Goal: Check status: Check status

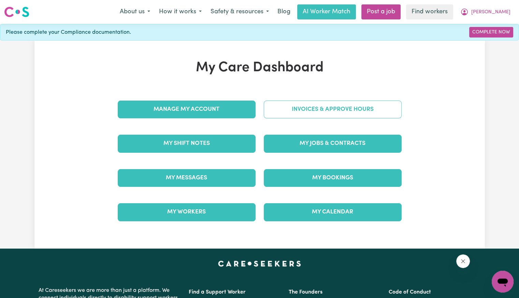
click at [321, 109] on link "Invoices & Approve Hours" at bounding box center [333, 110] width 138 height 18
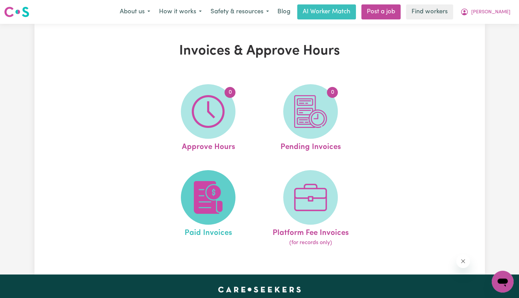
click at [225, 205] on span at bounding box center [208, 197] width 55 height 55
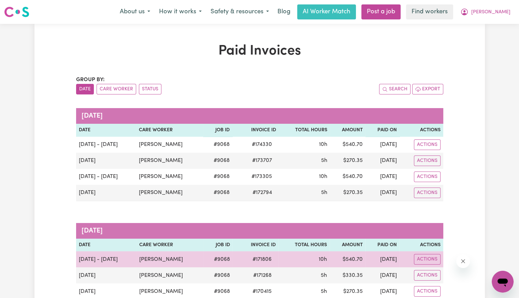
click at [254, 255] on span "# 171806" at bounding box center [261, 259] width 27 height 8
click at [255, 257] on span "# 171806" at bounding box center [261, 259] width 27 height 8
copy span "171806"
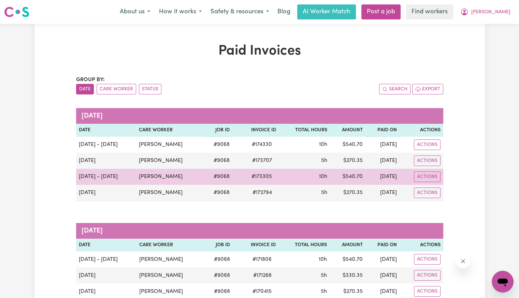
click at [247, 175] on span "# 173305" at bounding box center [261, 177] width 29 height 8
drag, startPoint x: 244, startPoint y: 175, endPoint x: 249, endPoint y: 179, distance: 7.0
click at [247, 175] on span "# 173305" at bounding box center [261, 177] width 29 height 8
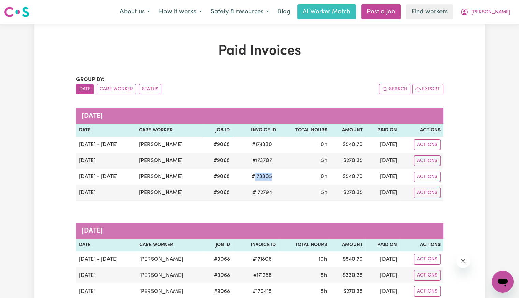
copy span "173305"
click at [499, 16] on button "[PERSON_NAME]" at bounding box center [485, 12] width 59 height 14
click at [489, 45] on div "My Dashboard Logout" at bounding box center [487, 33] width 55 height 26
click at [490, 36] on link "Logout" at bounding box center [487, 39] width 54 height 13
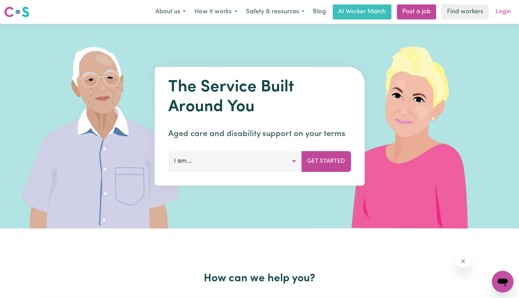
click at [500, 10] on link "Login" at bounding box center [503, 11] width 24 height 15
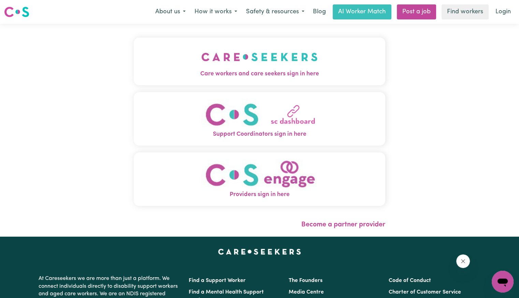
click at [220, 64] on img "Care workers and care seekers sign in here" at bounding box center [259, 56] width 116 height 25
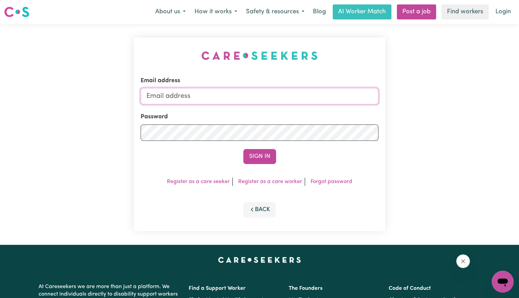
drag, startPoint x: 288, startPoint y: 97, endPoint x: 282, endPoint y: 99, distance: 6.0
click at [288, 97] on input "Email address" at bounding box center [260, 96] width 238 height 16
drag, startPoint x: 182, startPoint y: 97, endPoint x: 516, endPoint y: 92, distance: 334.0
click at [516, 92] on div "Email address [EMAIL_ADDRESS][DOMAIN_NAME] Password Sign In Register as a care …" at bounding box center [259, 134] width 519 height 221
click at [243, 149] on button "Sign In" at bounding box center [259, 156] width 33 height 15
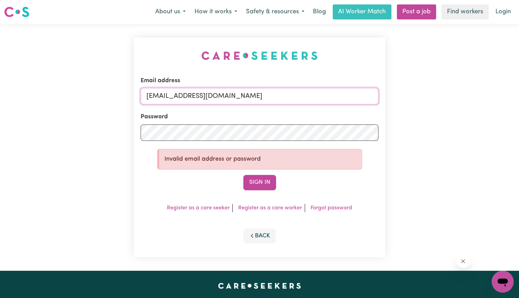
click at [213, 93] on input "[EMAIL_ADDRESS][DOMAIN_NAME]" at bounding box center [260, 96] width 238 height 16
click at [243, 175] on button "Sign In" at bounding box center [259, 182] width 33 height 15
paste input "[PERSON_NAME]"
type input "[EMAIL_ADDRESS][DOMAIN_NAME]"
click at [243, 175] on button "Sign In" at bounding box center [259, 182] width 33 height 15
